Goal: Task Accomplishment & Management: Manage account settings

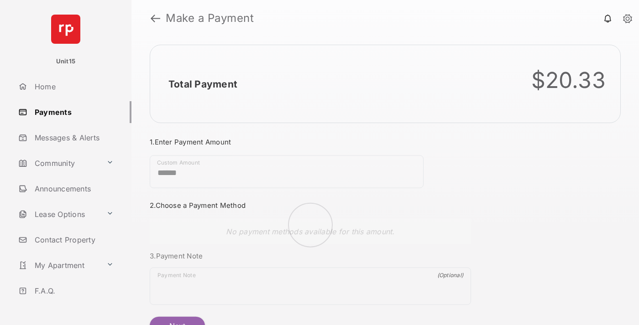
scroll to position [49, 0]
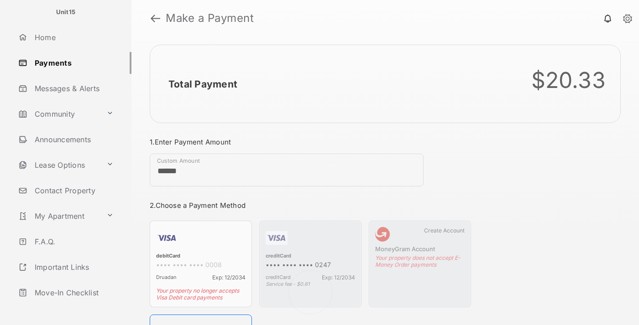
click at [71, 308] on link "Logout" at bounding box center [73, 319] width 117 height 22
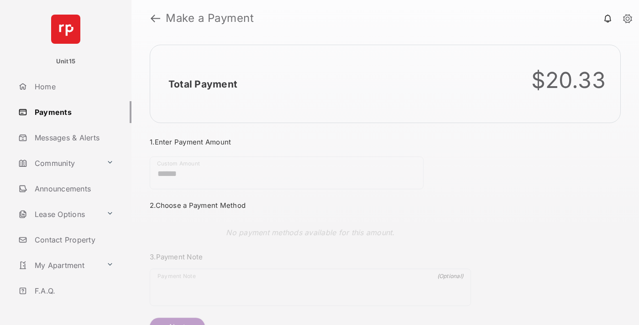
scroll to position [49, 0]
